Goal: Information Seeking & Learning: Understand process/instructions

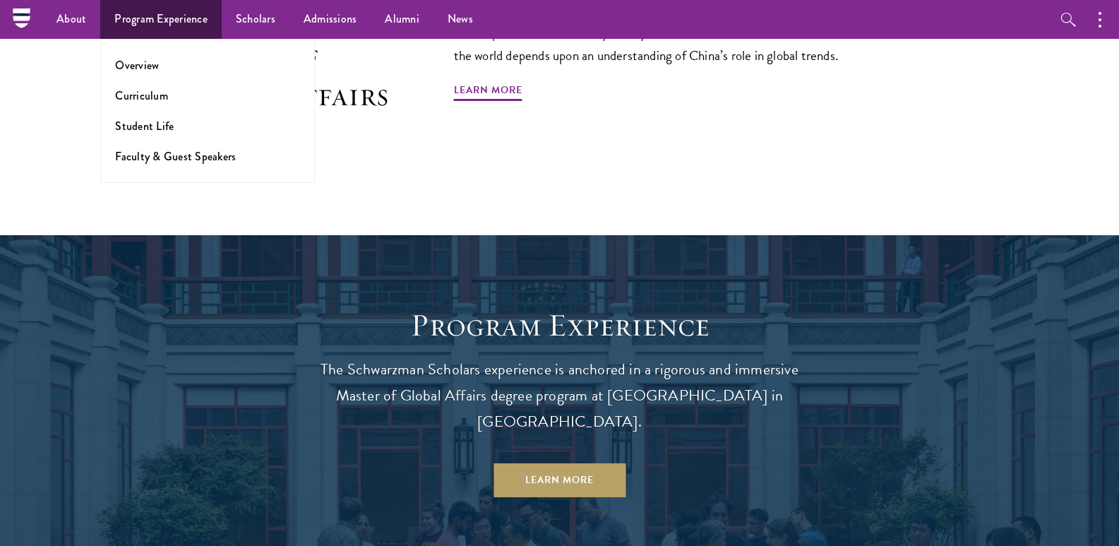
scroll to position [955, 0]
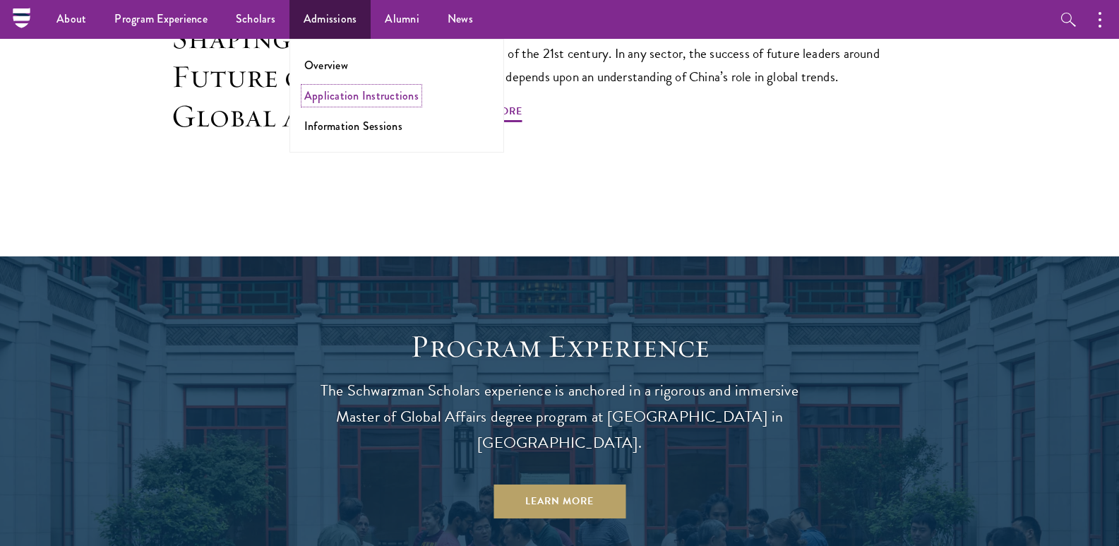
click at [331, 92] on link "Application Instructions" at bounding box center [361, 96] width 114 height 16
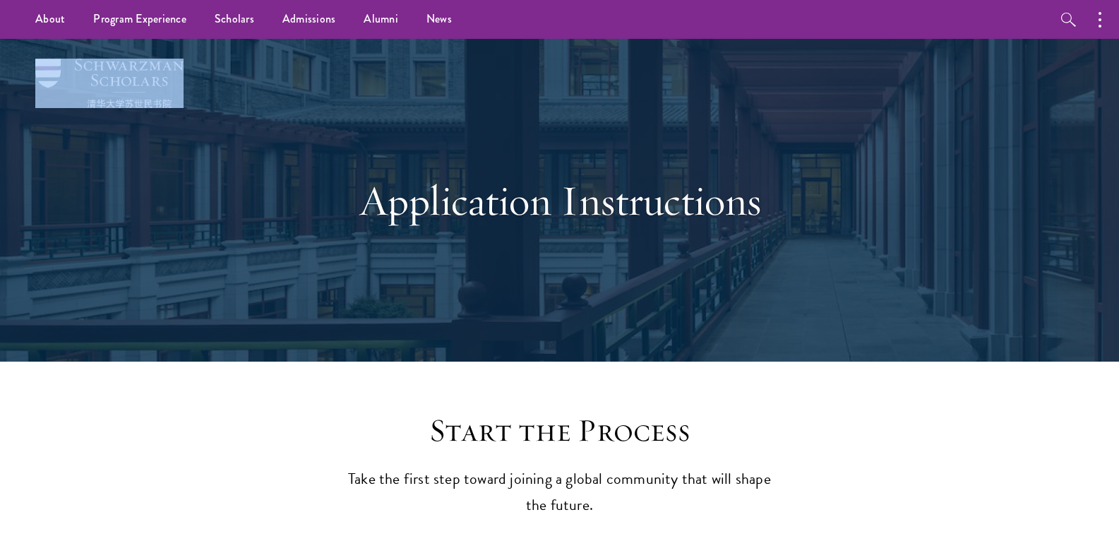
drag, startPoint x: 188, startPoint y: 80, endPoint x: 81, endPoint y: 74, distance: 106.8
click at [81, 74] on div "Application Instructions" at bounding box center [560, 200] width 978 height 323
